Goal: Task Accomplishment & Management: Use online tool/utility

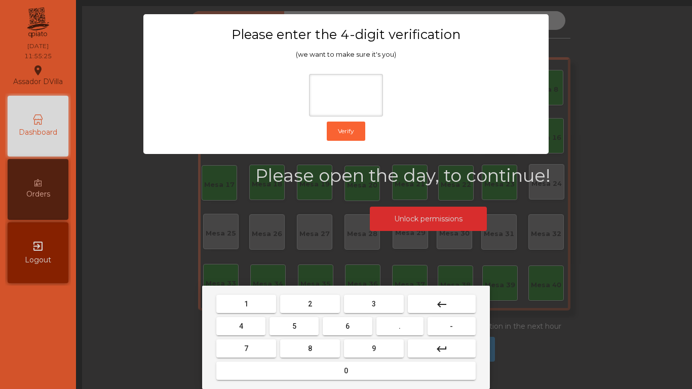
click at [317, 306] on button "2" at bounding box center [310, 304] width 60 height 18
click at [255, 328] on button "4" at bounding box center [240, 326] width 49 height 18
drag, startPoint x: 341, startPoint y: 331, endPoint x: 371, endPoint y: 350, distance: 35.1
click at [342, 331] on button "6" at bounding box center [347, 326] width 49 height 18
click at [375, 355] on button "9" at bounding box center [374, 348] width 60 height 18
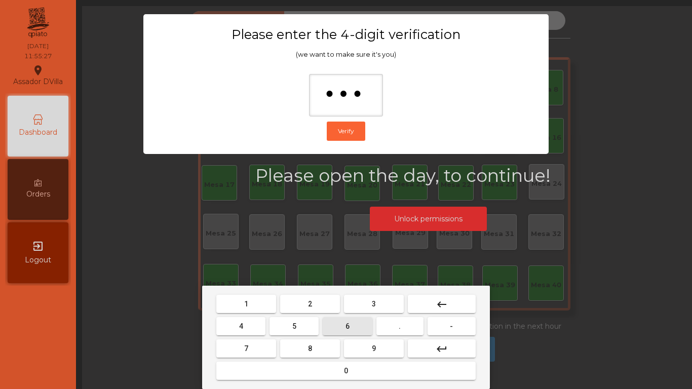
type input "****"
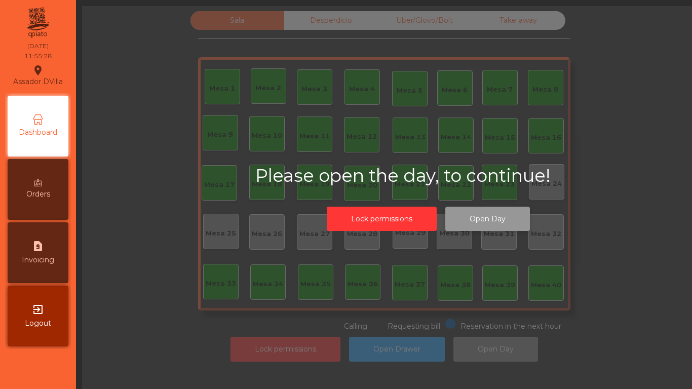
click at [490, 219] on button "Open Day" at bounding box center [487, 219] width 85 height 25
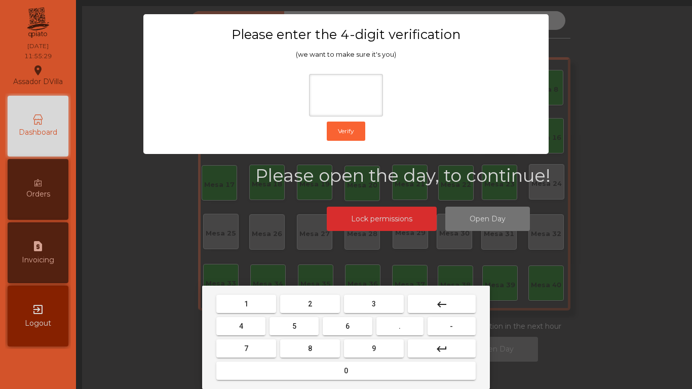
click at [300, 306] on button "2" at bounding box center [310, 304] width 60 height 18
drag, startPoint x: 263, startPoint y: 326, endPoint x: 355, endPoint y: 329, distance: 91.7
click at [265, 326] on button "4" at bounding box center [240, 326] width 49 height 18
click at [370, 331] on button "6" at bounding box center [347, 326] width 49 height 18
click at [379, 352] on button "9" at bounding box center [374, 348] width 60 height 18
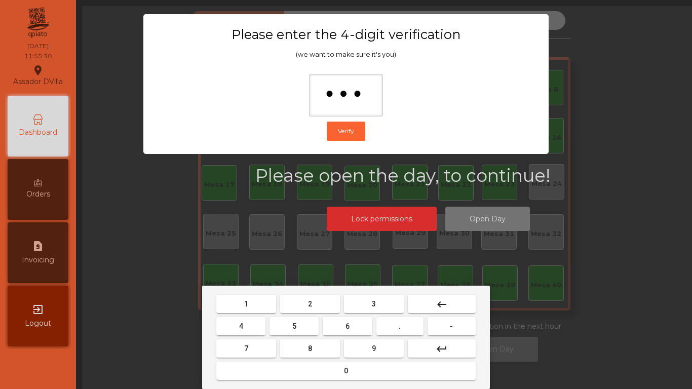
type input "****"
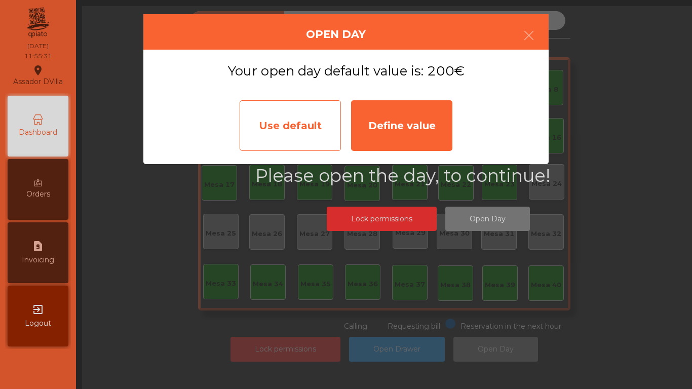
click at [304, 136] on div "Use default" at bounding box center [290, 125] width 101 height 51
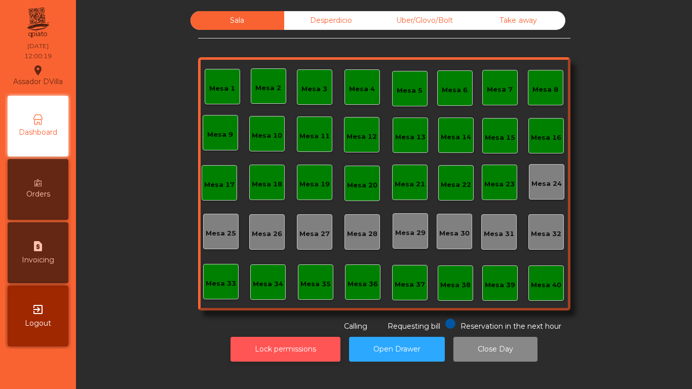
click at [274, 351] on button "Lock permissions" at bounding box center [285, 349] width 110 height 25
